Goal: Transaction & Acquisition: Purchase product/service

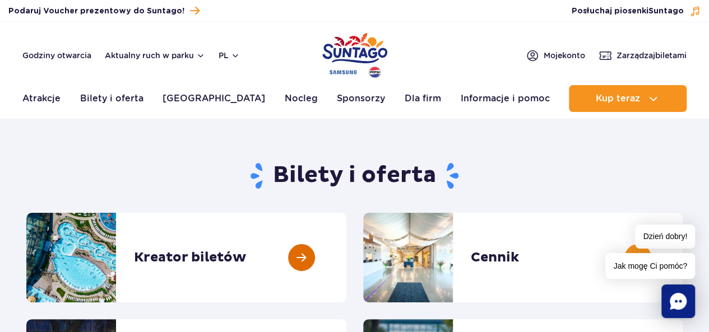
click at [346, 253] on link at bounding box center [346, 258] width 0 height 90
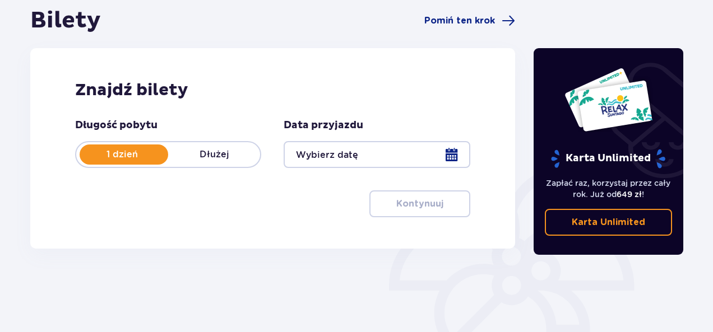
scroll to position [124, 0]
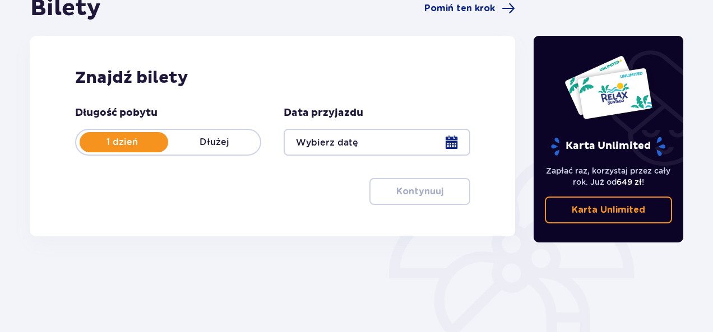
click at [459, 145] on div at bounding box center [376, 142] width 186 height 27
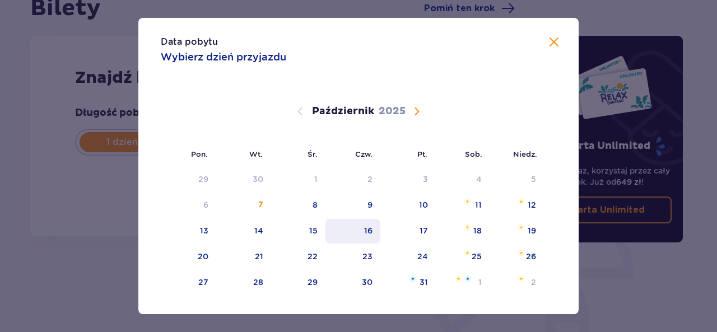
click at [371, 241] on div "16" at bounding box center [352, 231] width 55 height 25
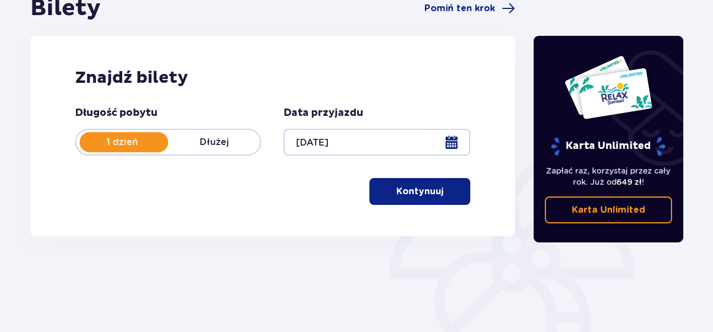
click at [436, 185] on button "Kontynuuj" at bounding box center [419, 191] width 101 height 27
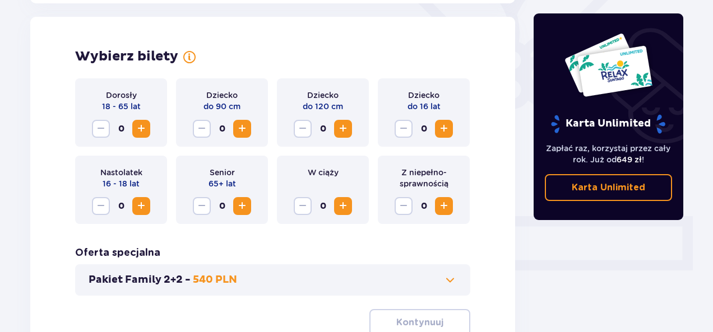
scroll to position [311, 0]
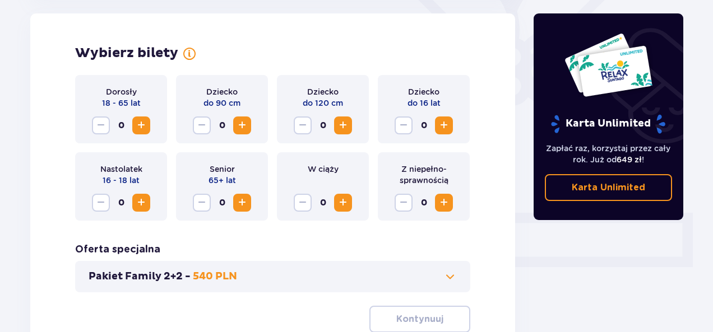
click at [142, 124] on span "Zwiększ" at bounding box center [140, 125] width 13 height 13
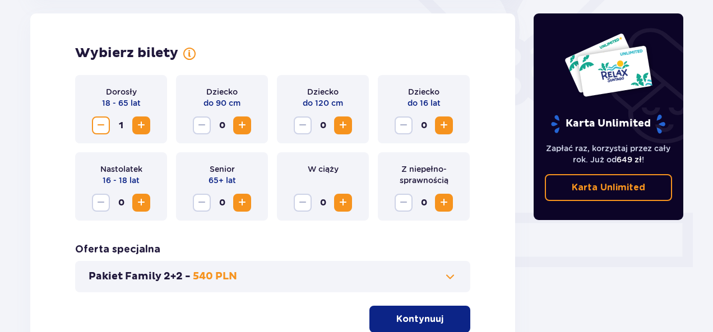
scroll to position [410, 0]
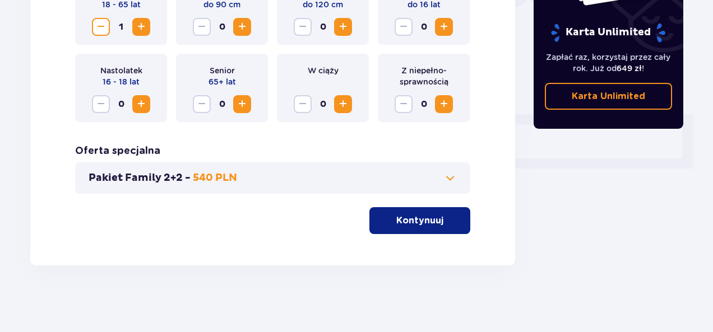
click at [412, 224] on p "Kontynuuj" at bounding box center [419, 221] width 47 height 12
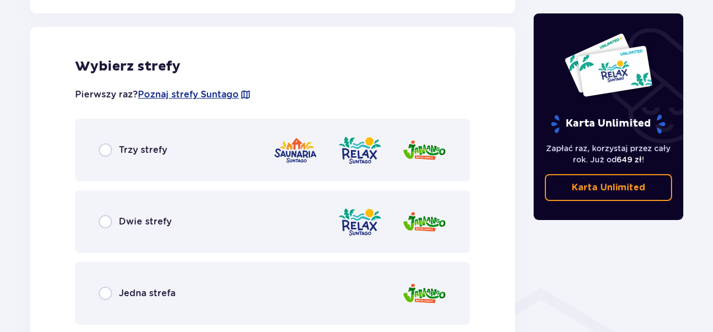
scroll to position [331, 0]
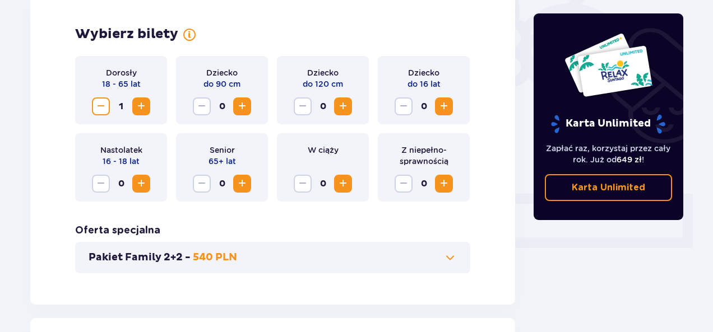
click at [135, 102] on span "Zwiększ" at bounding box center [140, 106] width 13 height 13
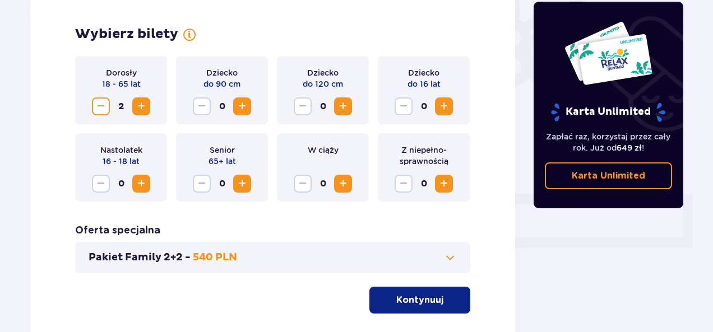
click at [431, 296] on p "Kontynuuj" at bounding box center [419, 300] width 47 height 12
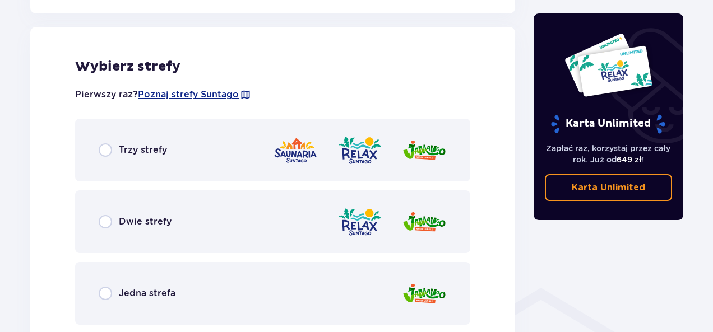
scroll to position [331, 0]
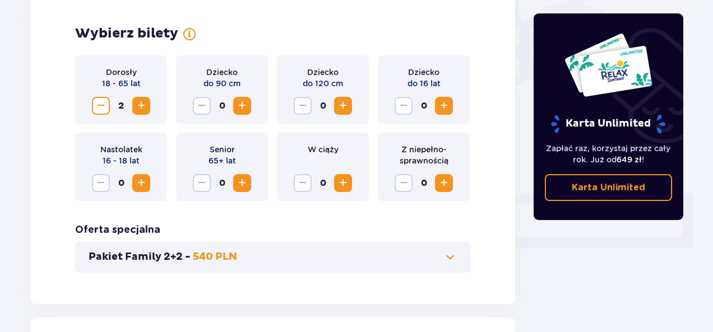
click at [105, 111] on span "Zmniejsz" at bounding box center [100, 105] width 13 height 13
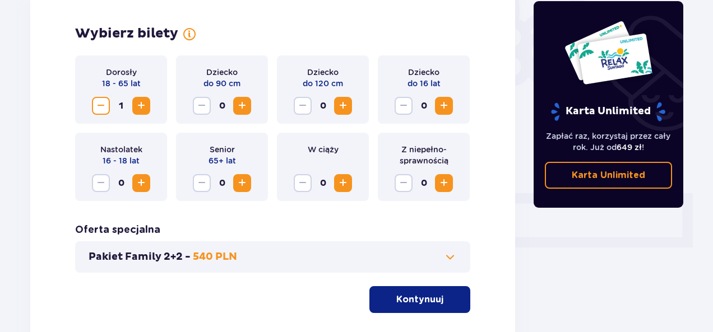
click at [447, 302] on span "button" at bounding box center [445, 299] width 13 height 13
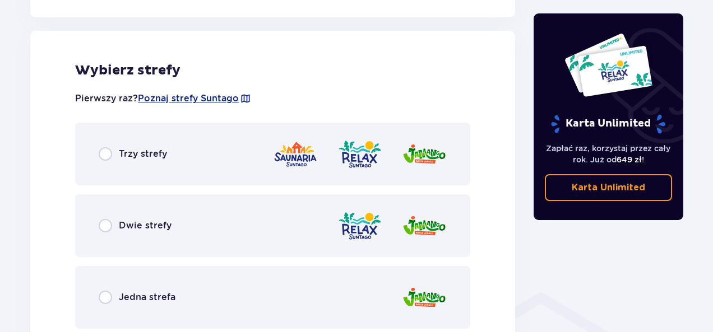
scroll to position [622, 0]
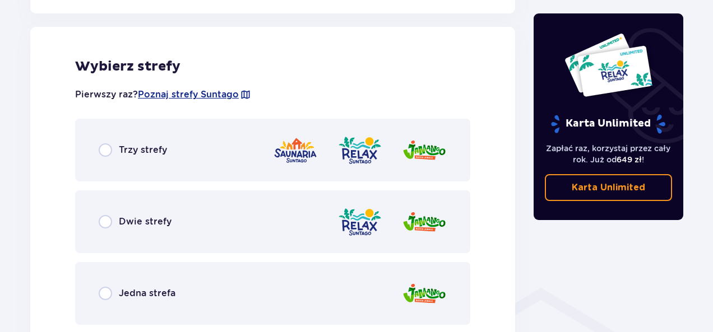
click at [216, 222] on div "Dwie strefy" at bounding box center [272, 221] width 395 height 63
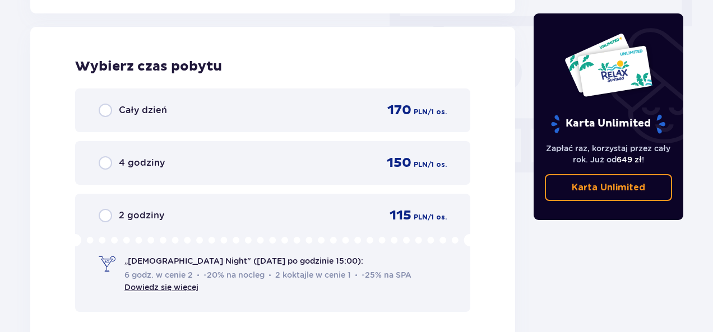
scroll to position [720, 0]
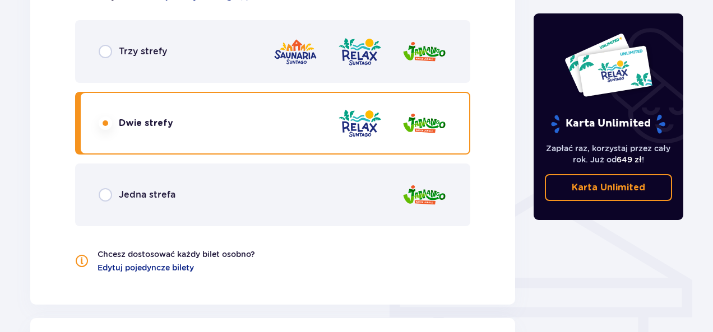
click at [165, 68] on div "Trzy strefy" at bounding box center [272, 51] width 395 height 63
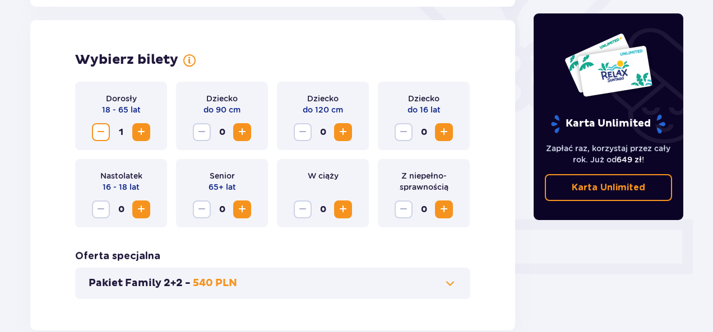
scroll to position [14, 0]
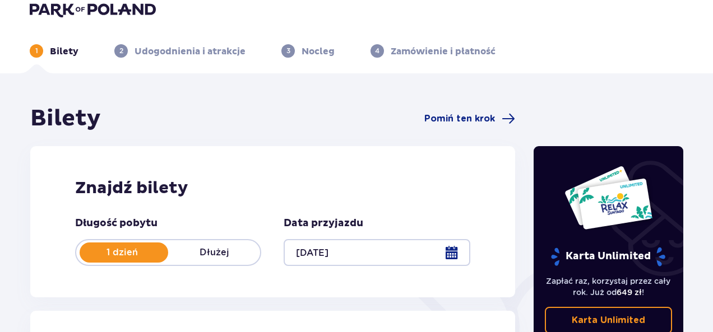
click at [451, 262] on div at bounding box center [376, 252] width 186 height 27
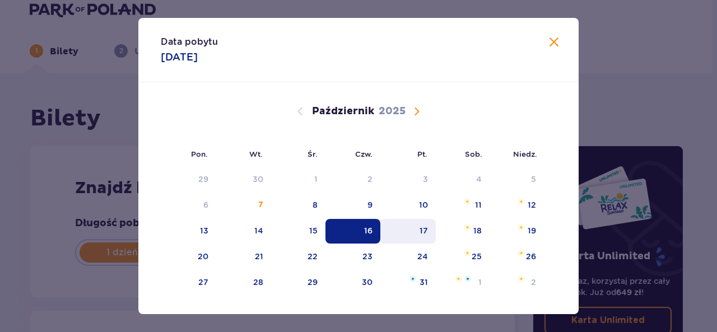
click at [417, 235] on div "17" at bounding box center [407, 231] width 55 height 25
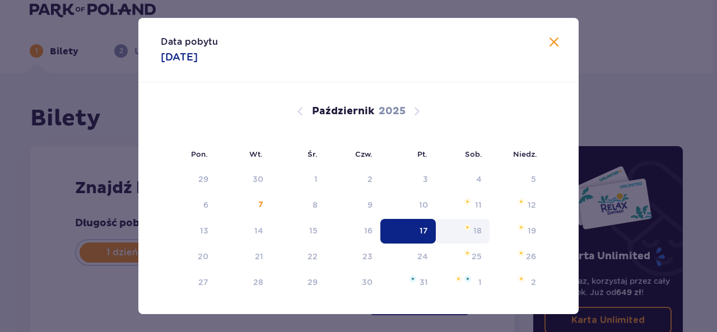
type input "17.10.25"
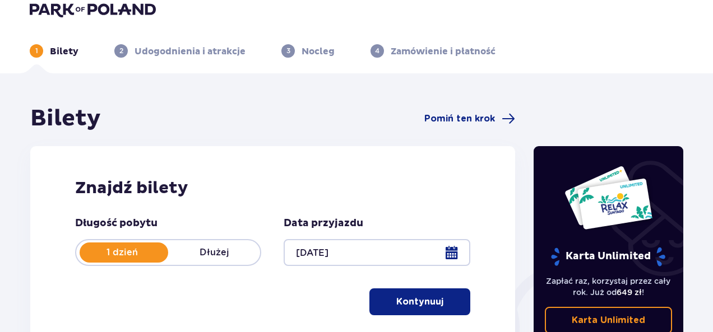
scroll to position [239, 0]
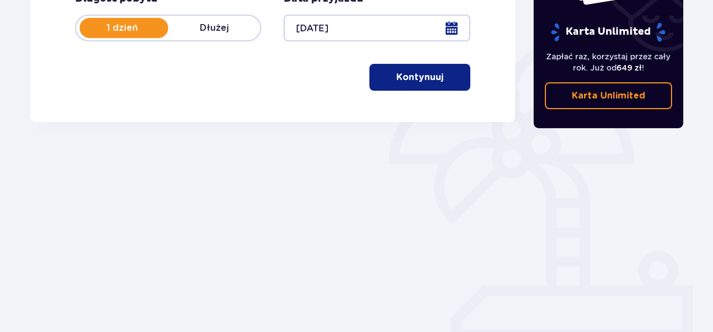
click at [416, 77] on p "Kontynuuj" at bounding box center [419, 77] width 47 height 12
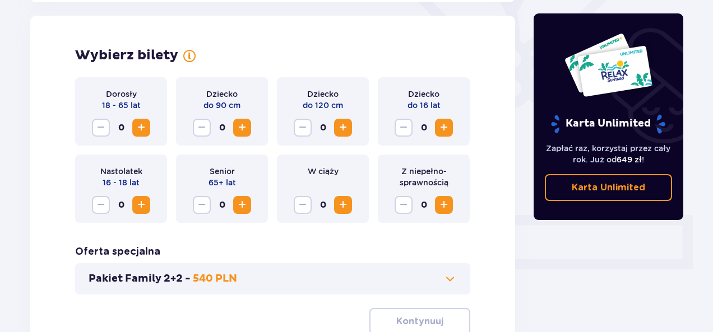
scroll to position [311, 0]
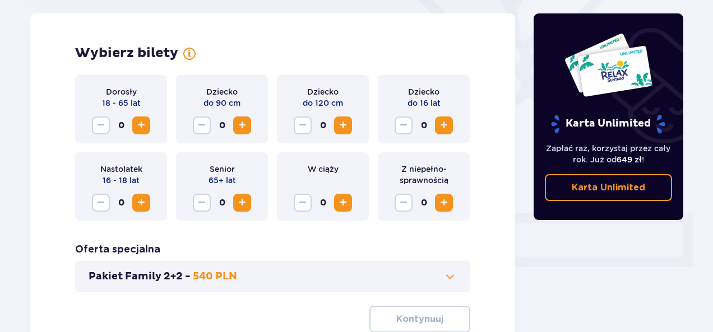
click at [149, 127] on button "Zwiększ" at bounding box center [141, 126] width 18 height 18
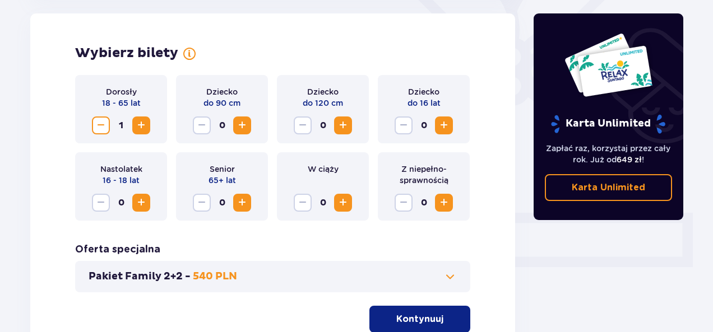
click at [426, 322] on p "Kontynuuj" at bounding box center [419, 319] width 47 height 12
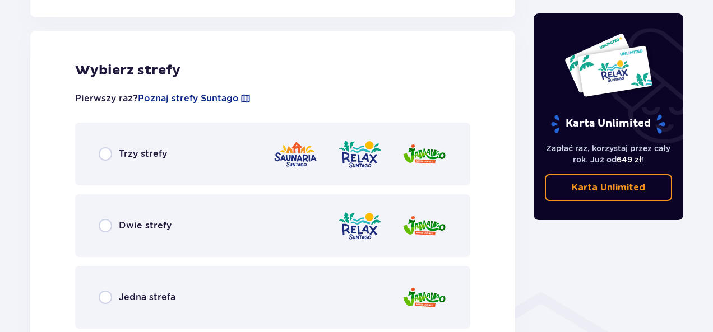
scroll to position [622, 0]
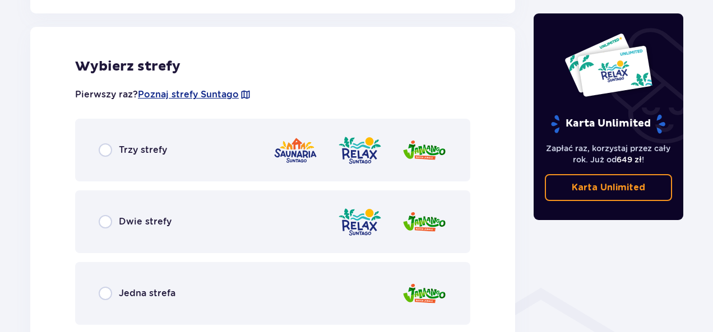
click at [212, 171] on div "Trzy strefy" at bounding box center [272, 150] width 395 height 63
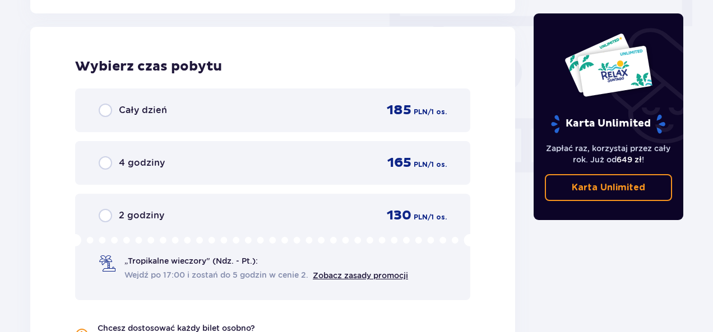
scroll to position [720, 0]
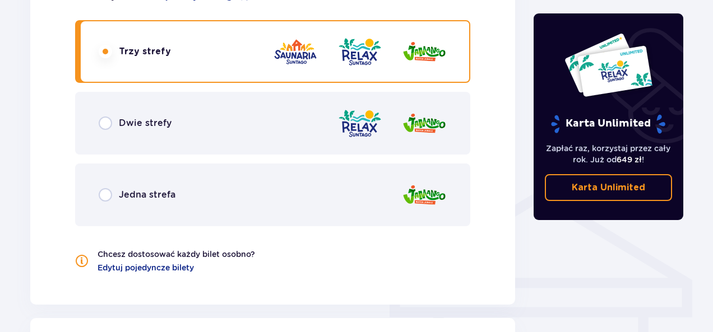
click at [204, 144] on div "Dwie strefy" at bounding box center [272, 123] width 395 height 63
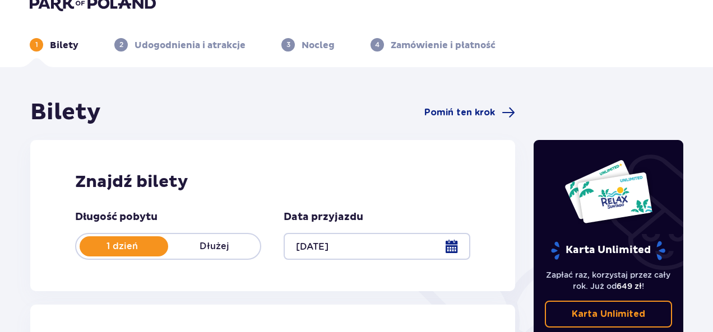
scroll to position [0, 0]
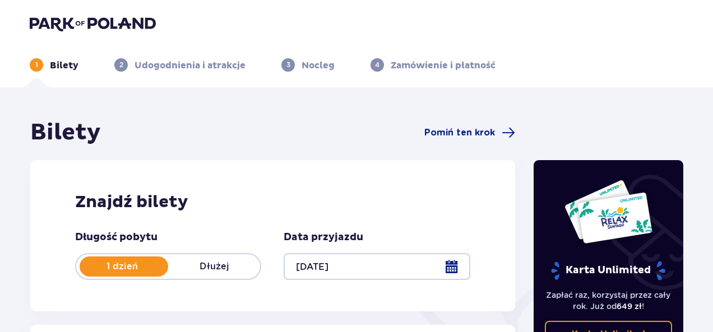
click at [114, 17] on img at bounding box center [93, 24] width 126 height 16
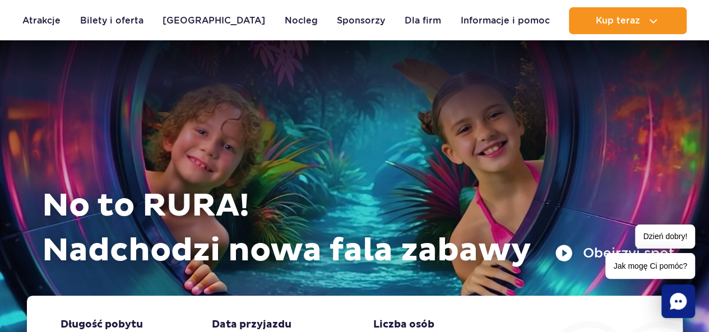
scroll to position [291, 0]
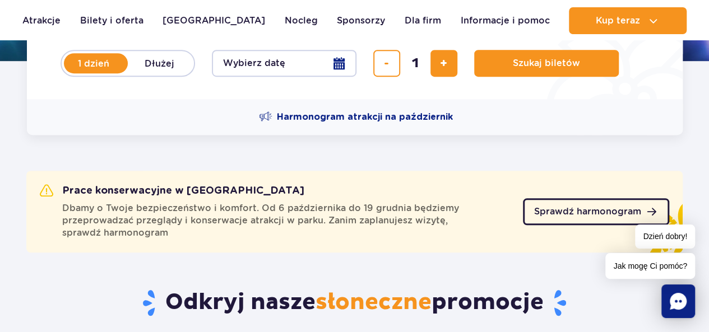
click at [603, 212] on span "Sprawdź harmonogram" at bounding box center [587, 211] width 107 height 9
click at [2, 206] on section "Prace konserwacyjne w [GEOGRAPHIC_DATA] Dbamy o Twoje bezpieczeństwo i komfort.…" at bounding box center [354, 195] width 709 height 120
